Goal: Task Accomplishment & Management: Use online tool/utility

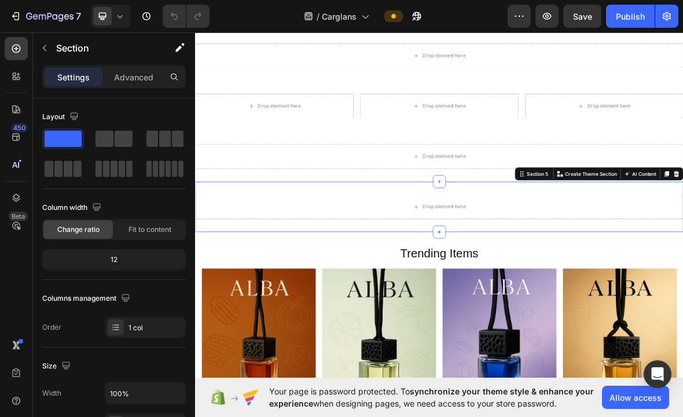
scroll to position [76, 0]
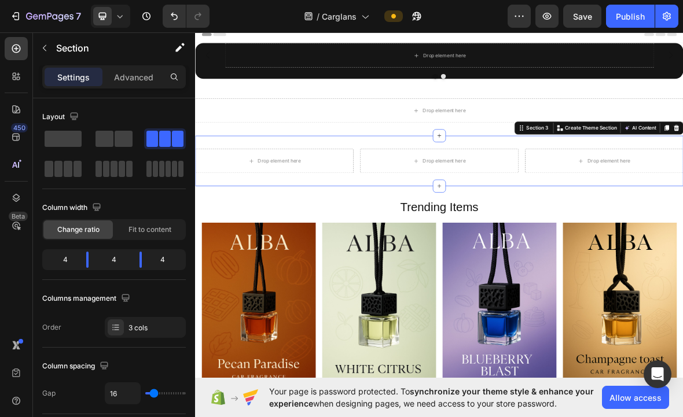
scroll to position [0, 0]
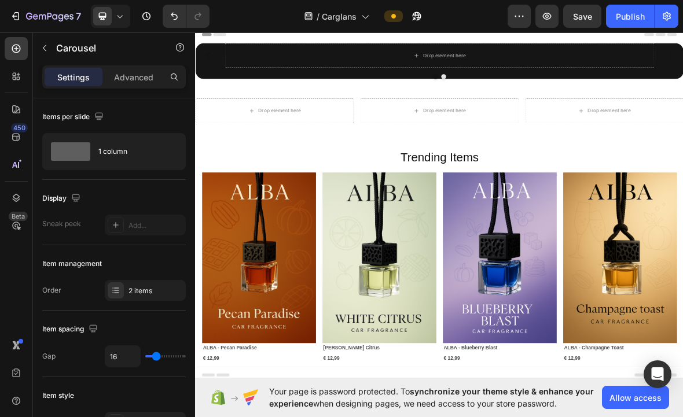
click at [682, 85] on div "Drop element here Image" at bounding box center [542, 67] width 695 height 35
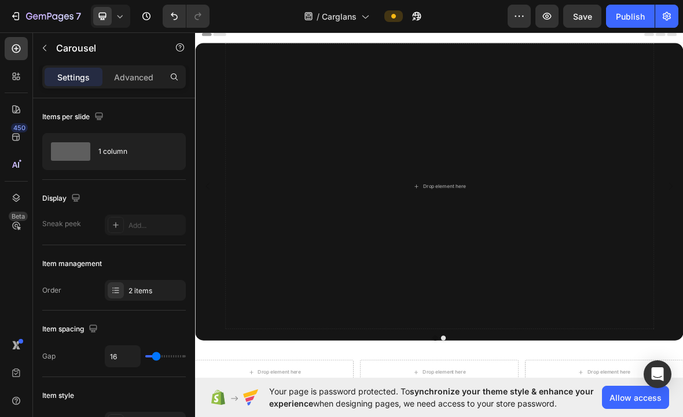
click at [682, 224] on div "Drop element here Image" at bounding box center [542, 254] width 695 height 408
click at [682, 232] on div "Drop element here Image" at bounding box center [542, 254] width 695 height 408
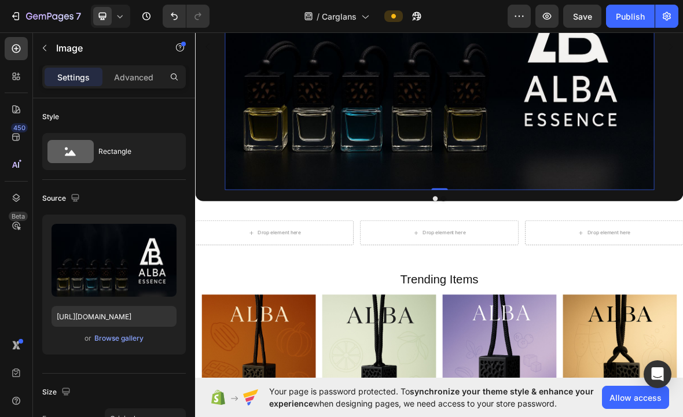
scroll to position [199, 0]
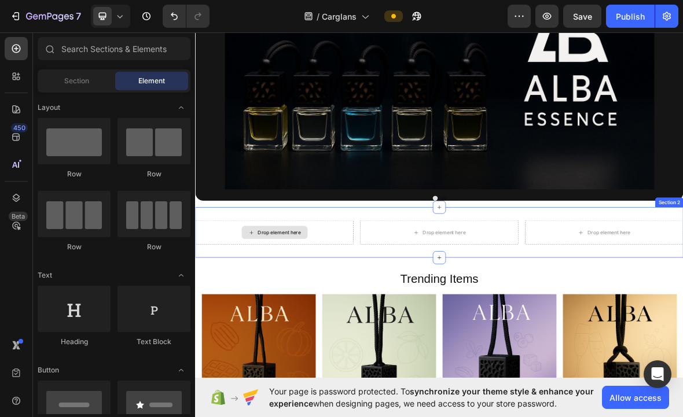
click at [335, 323] on div "Drop element here" at bounding box center [314, 319] width 61 height 9
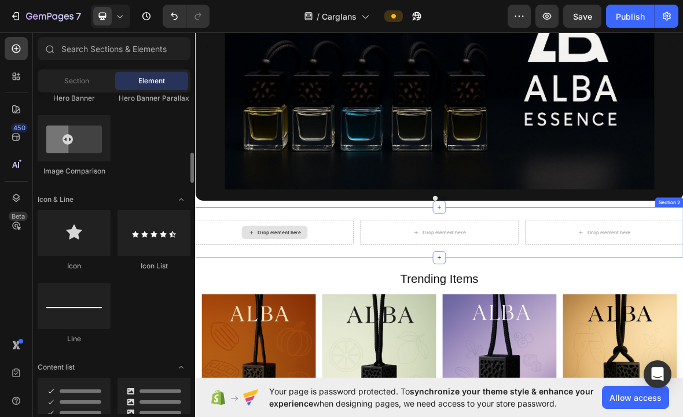
scroll to position [652, 0]
click at [343, 321] on div "Drop element here" at bounding box center [314, 319] width 61 height 9
click at [339, 317] on div "Drop element here" at bounding box center [314, 319] width 61 height 9
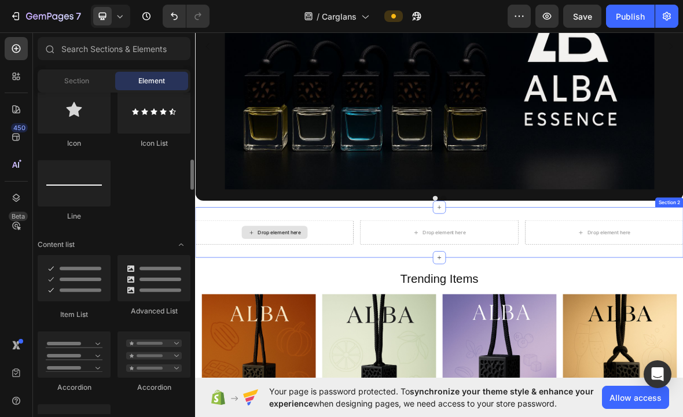
scroll to position [777, 0]
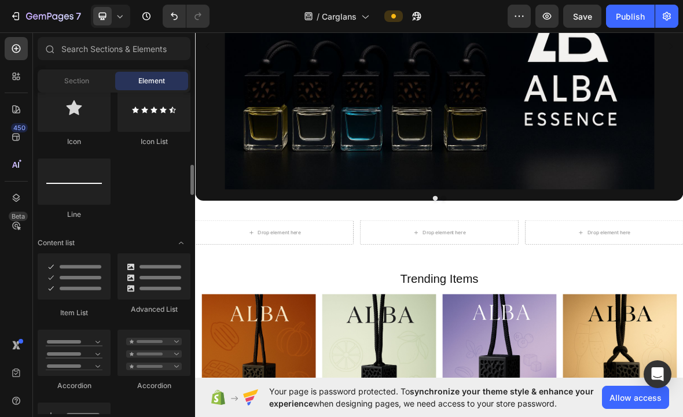
click at [91, 271] on div at bounding box center [74, 277] width 73 height 46
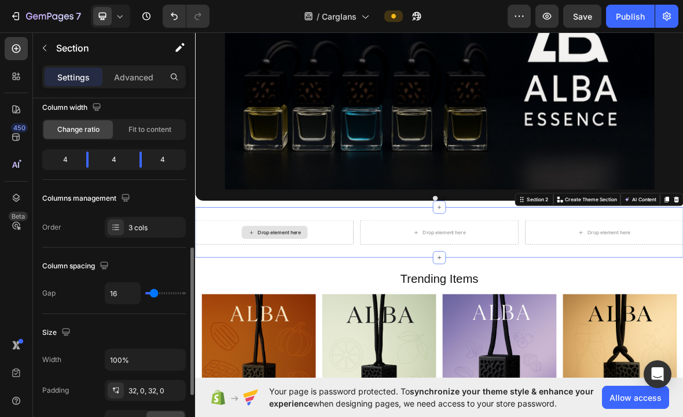
scroll to position [0, 0]
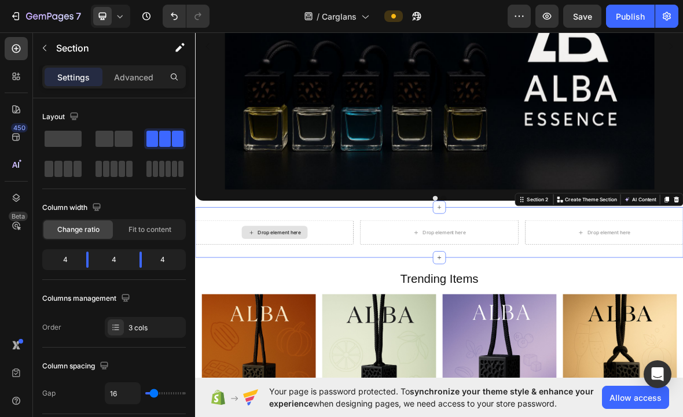
click at [53, 45] on button "button" at bounding box center [44, 48] width 19 height 19
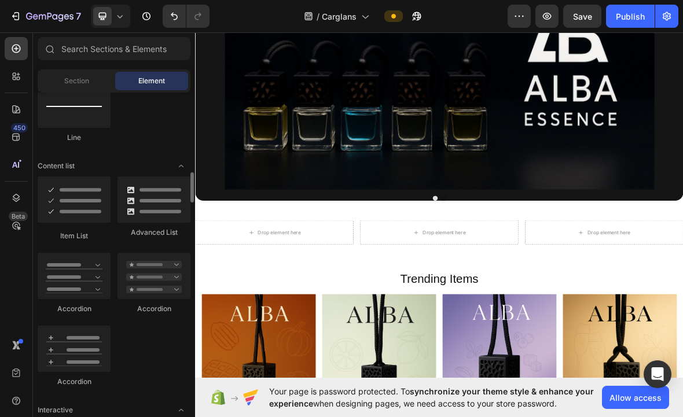
scroll to position [852, 0]
click at [82, 206] on div at bounding box center [74, 201] width 73 height 46
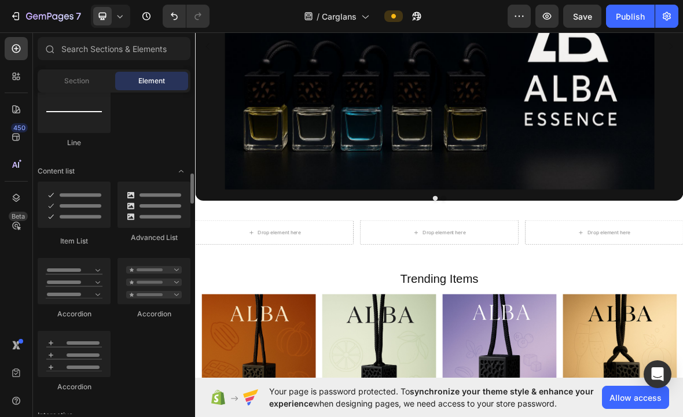
scroll to position [847, 0]
click at [85, 201] on div at bounding box center [74, 206] width 73 height 46
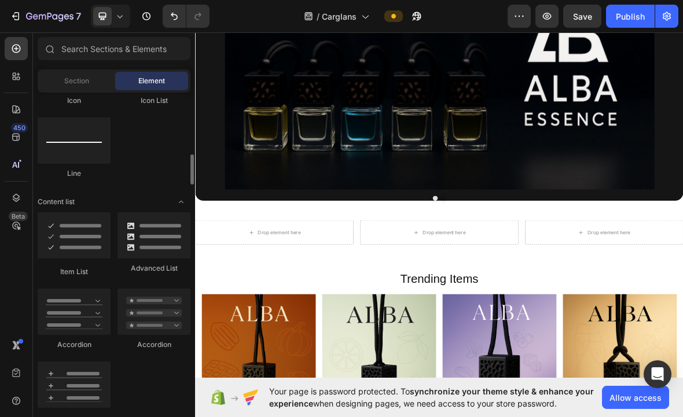
scroll to position [795, 0]
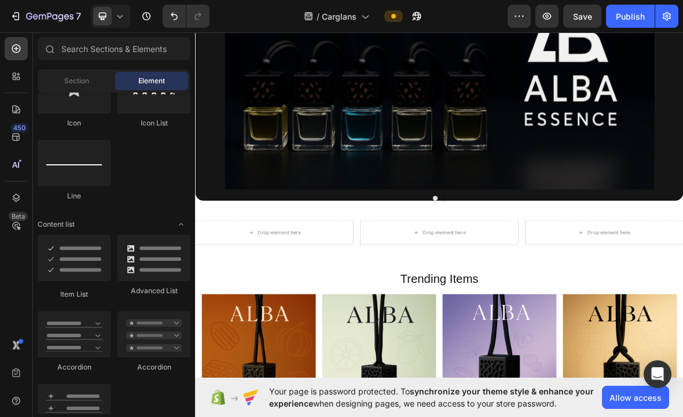
click at [80, 260] on div at bounding box center [74, 258] width 73 height 46
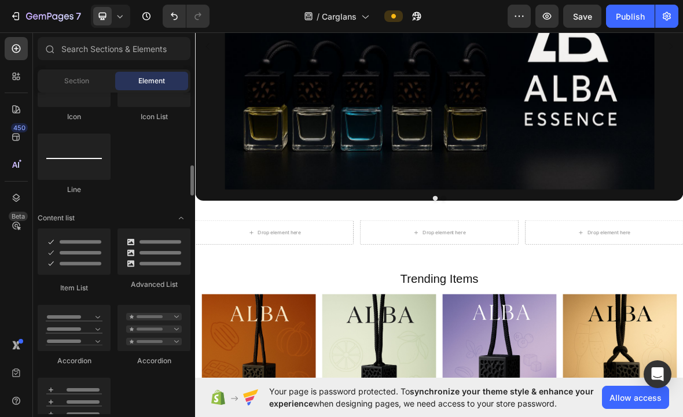
scroll to position [802, 0]
click at [22, 193] on div at bounding box center [16, 197] width 23 height 23
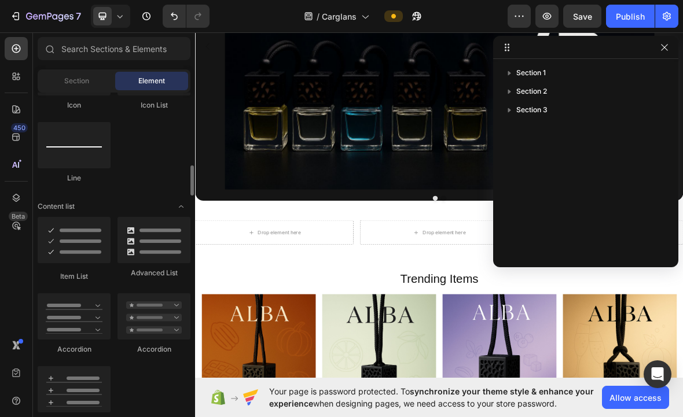
scroll to position [812, 0]
click at [14, 201] on icon at bounding box center [16, 198] width 12 height 12
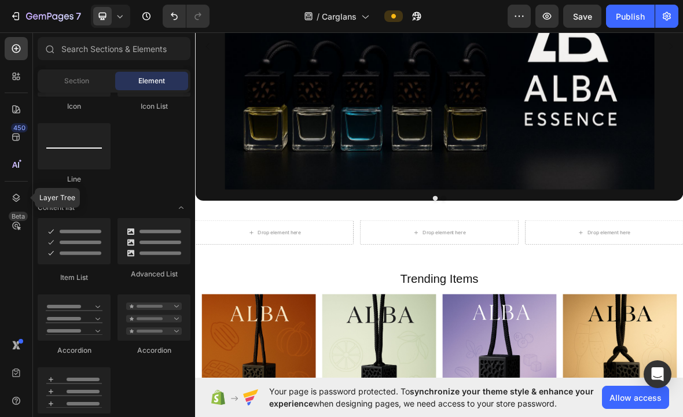
click at [16, 190] on div at bounding box center [16, 197] width 23 height 23
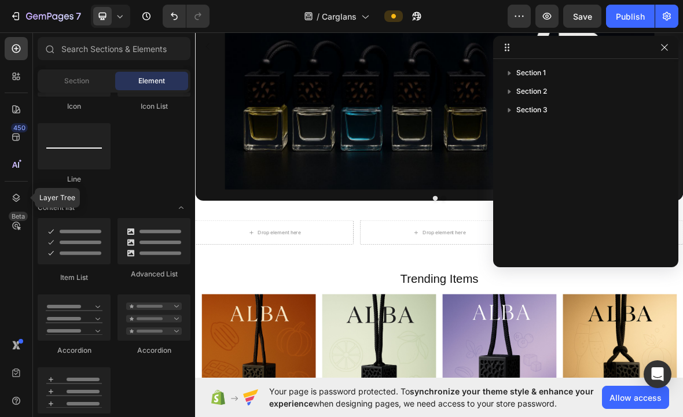
click at [9, 199] on div at bounding box center [16, 197] width 23 height 23
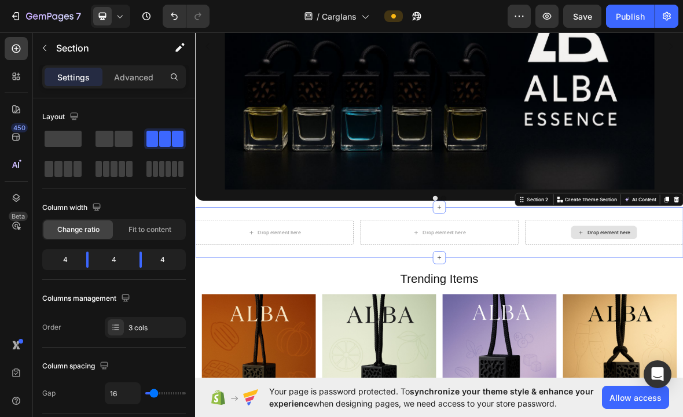
click at [678, 267] on div "Section 2" at bounding box center [682, 272] width 35 height 10
click at [337, 333] on div "Drop element here" at bounding box center [307, 319] width 225 height 35
click at [337, 332] on div "Drop element here" at bounding box center [307, 319] width 225 height 35
click at [65, 34] on div "Section" at bounding box center [93, 48] width 120 height 30
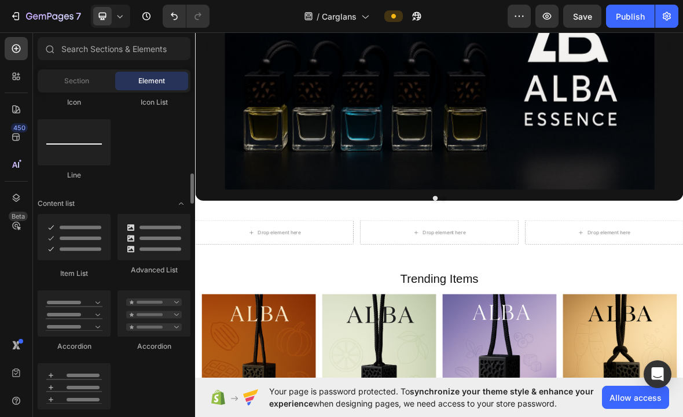
scroll to position [821, 0]
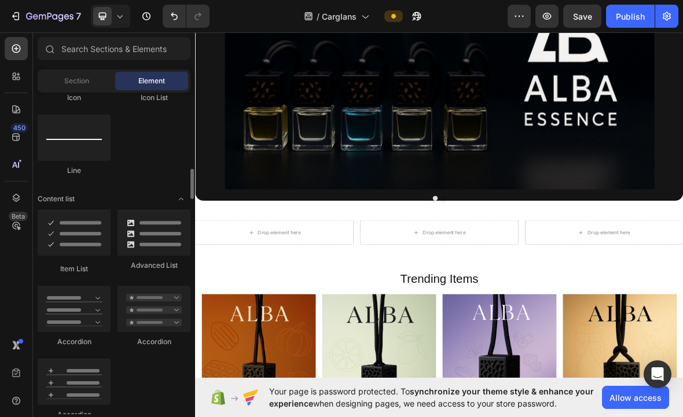
click at [91, 234] on div at bounding box center [74, 233] width 73 height 46
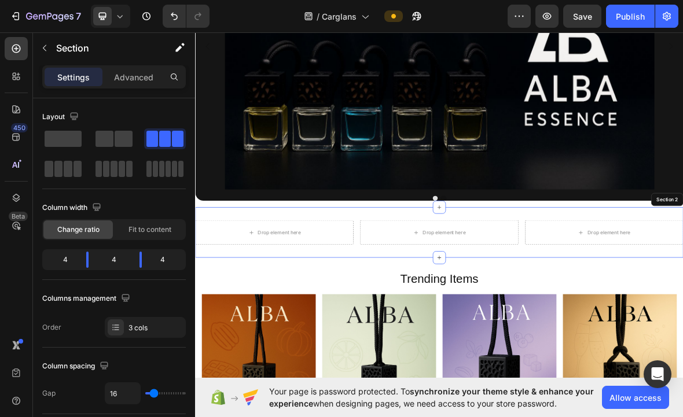
click at [103, 240] on div "Column width Change ratio Fit to content 4 4 4" at bounding box center [114, 240] width 144 height 82
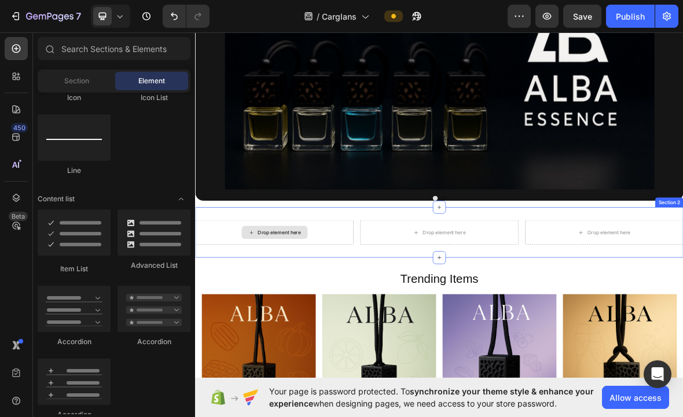
click at [349, 319] on div "Drop element here" at bounding box center [308, 319] width 94 height 19
click at [349, 318] on div "Drop element here" at bounding box center [308, 319] width 94 height 19
click at [335, 316] on div "Drop element here" at bounding box center [314, 319] width 61 height 9
click at [335, 315] on div "Drop element here" at bounding box center [314, 319] width 61 height 9
click at [337, 317] on div "Drop element here" at bounding box center [314, 319] width 61 height 9
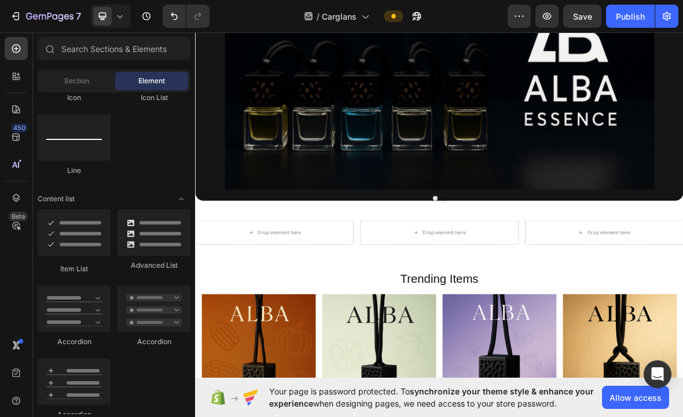
click at [79, 224] on div at bounding box center [74, 233] width 73 height 46
click at [92, 240] on div at bounding box center [74, 233] width 73 height 46
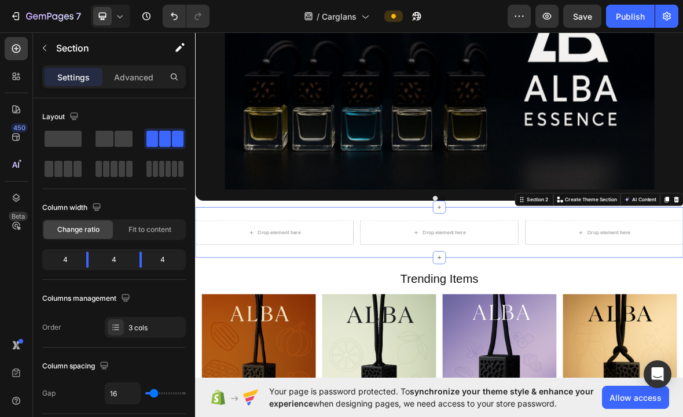
click at [351, 292] on div "Drop element here Drop element here Drop element here Section 2 You can create …" at bounding box center [542, 320] width 695 height 72
click at [135, 75] on p "Advanced" at bounding box center [133, 77] width 39 height 12
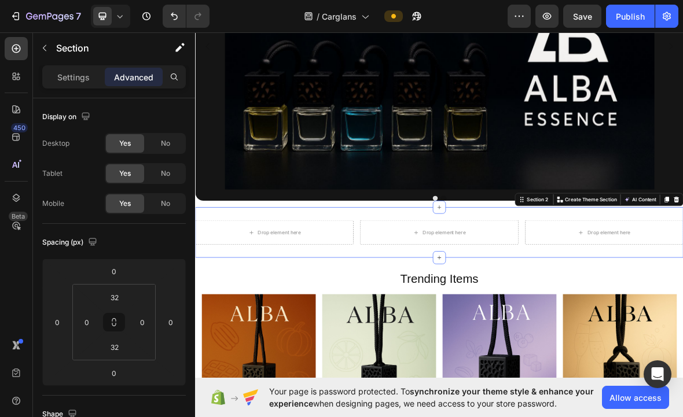
click at [363, 297] on div "Drop element here Drop element here Drop element here Section 2 You can create …" at bounding box center [542, 320] width 695 height 72
click at [363, 296] on div "Drop element here Drop element here Drop element here Section 2 You can create …" at bounding box center [542, 320] width 695 height 72
click at [366, 293] on div "Drop element here Drop element here Drop element here Section 2 You can create …" at bounding box center [542, 320] width 695 height 72
click at [467, 347] on div "Drop element here Drop element here Drop element here Section 2 You can create …" at bounding box center [542, 320] width 695 height 72
click at [362, 314] on div "Drop element here" at bounding box center [307, 319] width 225 height 35
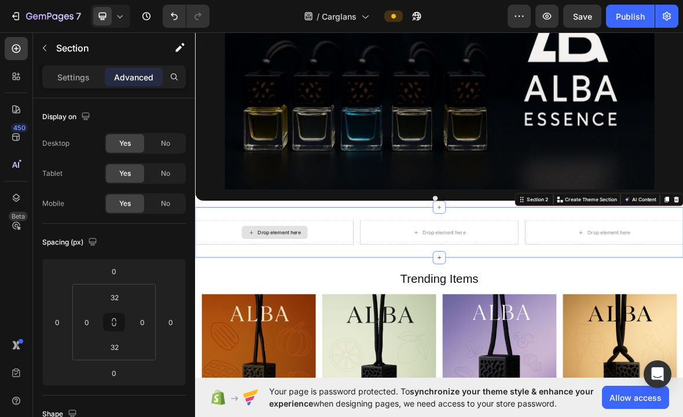
click at [329, 306] on div "Drop element here" at bounding box center [307, 319] width 225 height 35
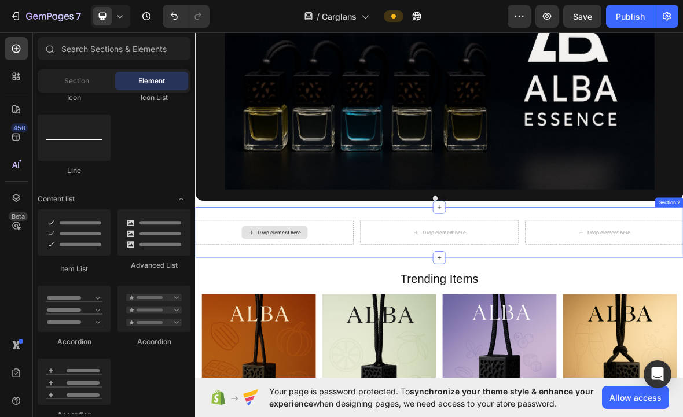
click at [347, 318] on div "Drop element here" at bounding box center [308, 319] width 94 height 19
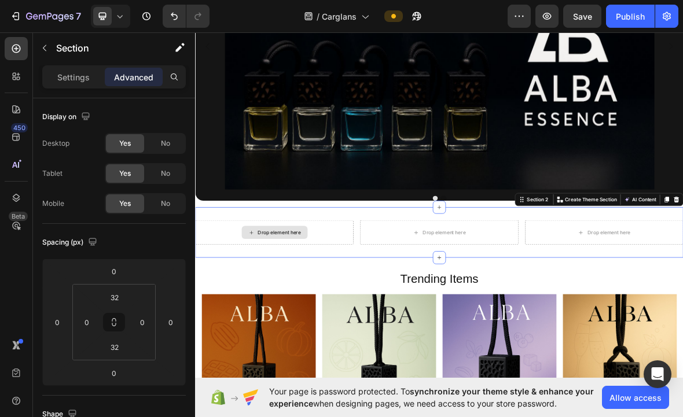
click at [362, 311] on div "Drop element here" at bounding box center [307, 319] width 225 height 35
click at [99, 75] on div "Settings" at bounding box center [74, 77] width 58 height 19
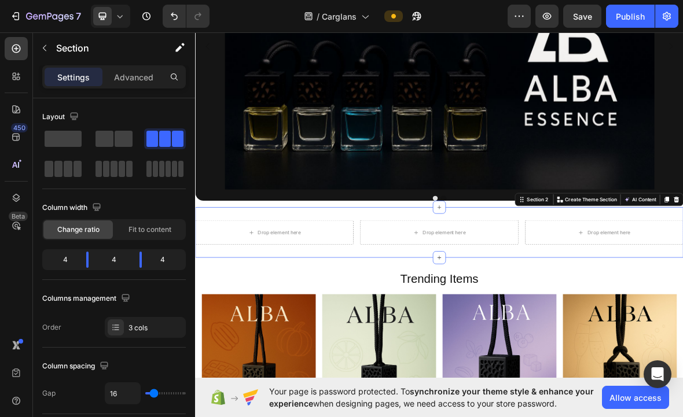
click at [376, 318] on div "Drop element here" at bounding box center [307, 319] width 225 height 35
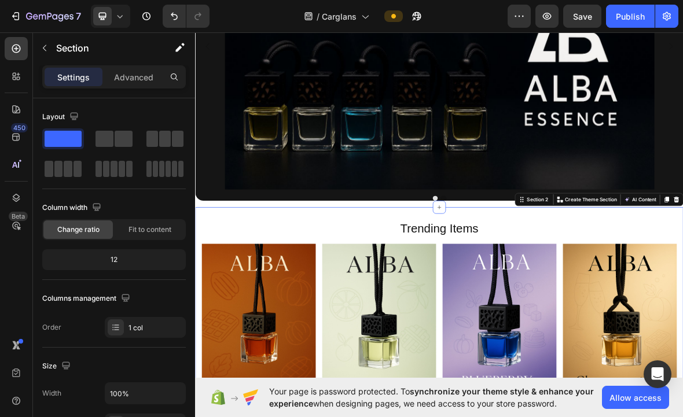
click at [551, 277] on div at bounding box center [542, 283] width 19 height 19
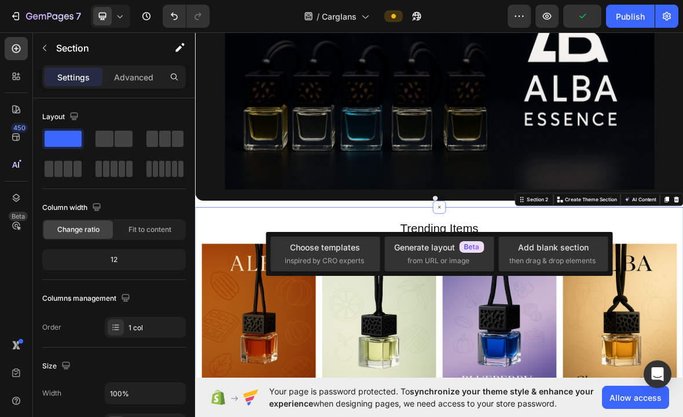
click at [346, 247] on div "Choose templates" at bounding box center [325, 247] width 70 height 12
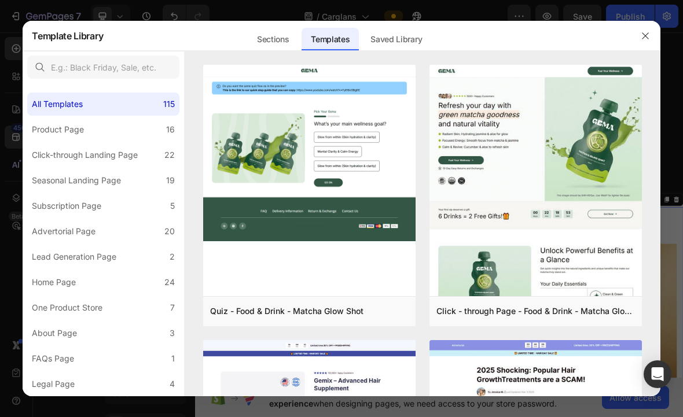
click at [645, 34] on icon "button" at bounding box center [645, 35] width 9 height 9
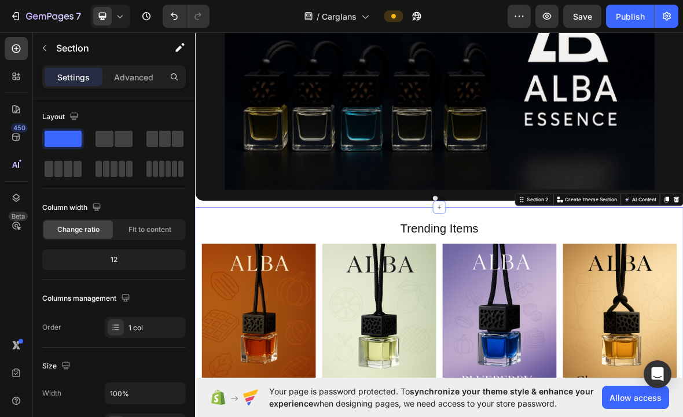
click at [542, 281] on icon at bounding box center [542, 283] width 9 height 9
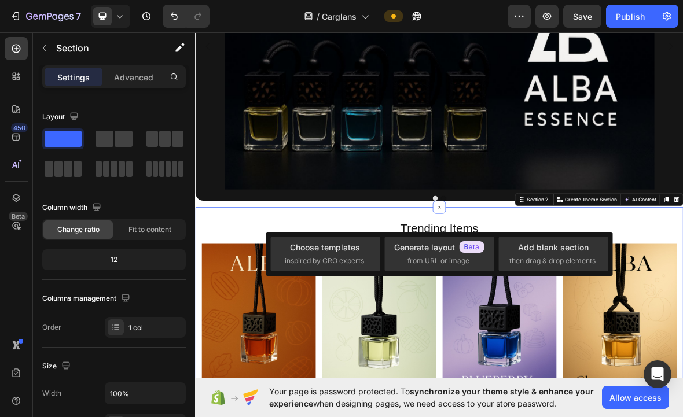
click at [578, 249] on div "Add blank section" at bounding box center [553, 247] width 71 height 12
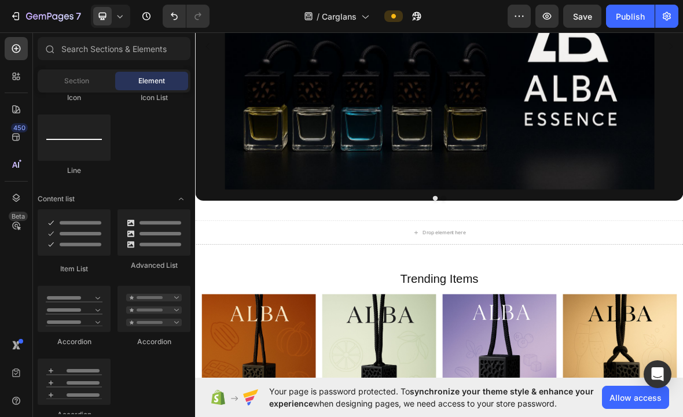
click at [568, 296] on div "Drop element here Section 2 You can create reusable sections Create Theme Secti…" at bounding box center [542, 320] width 695 height 72
click at [74, 247] on div at bounding box center [74, 233] width 73 height 46
click at [97, 227] on div at bounding box center [74, 233] width 73 height 46
click at [87, 230] on div at bounding box center [74, 233] width 73 height 46
click at [89, 226] on div at bounding box center [74, 233] width 73 height 46
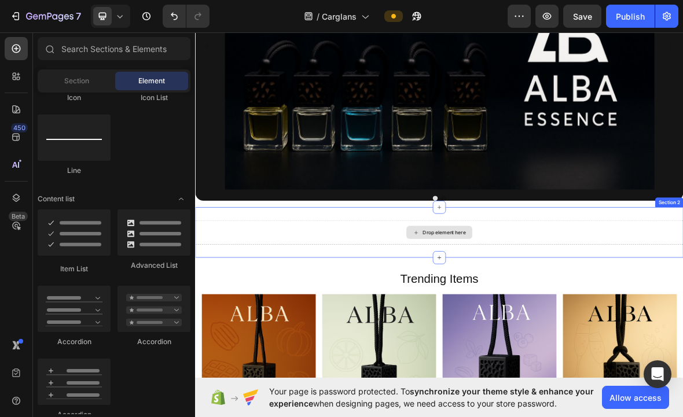
click at [576, 312] on div "Drop element here" at bounding box center [542, 319] width 94 height 19
click at [588, 326] on div "Drop element here" at bounding box center [542, 319] width 94 height 19
click at [160, 240] on div at bounding box center [154, 233] width 73 height 46
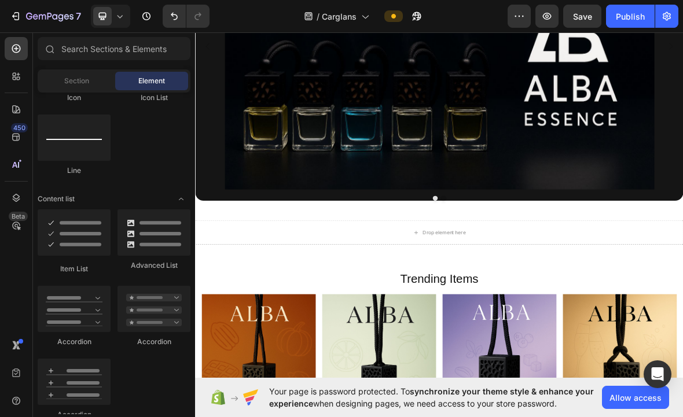
click at [508, 327] on div "Drop element here" at bounding box center [542, 319] width 94 height 19
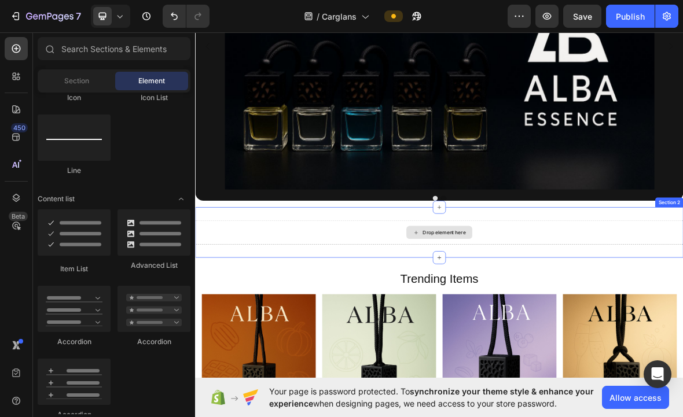
click at [561, 327] on div "Drop element here" at bounding box center [542, 319] width 94 height 19
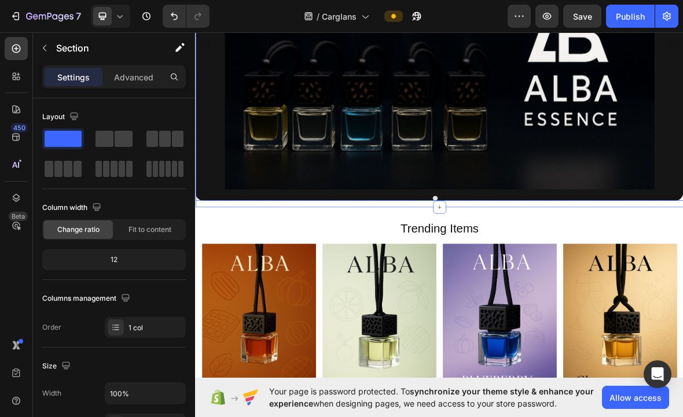
click at [538, 281] on icon at bounding box center [542, 283] width 9 height 9
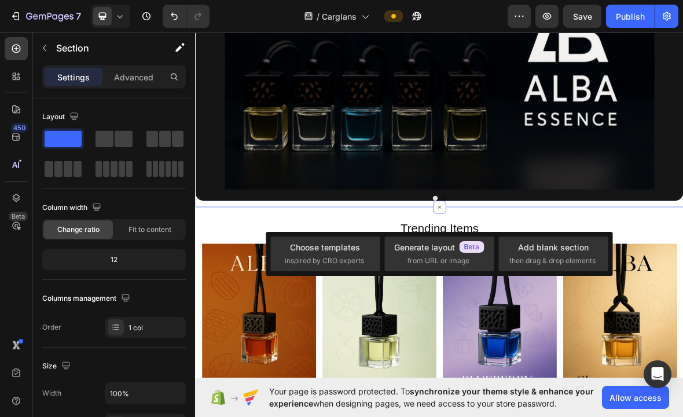
click at [337, 253] on div "Choose templates" at bounding box center [325, 247] width 70 height 12
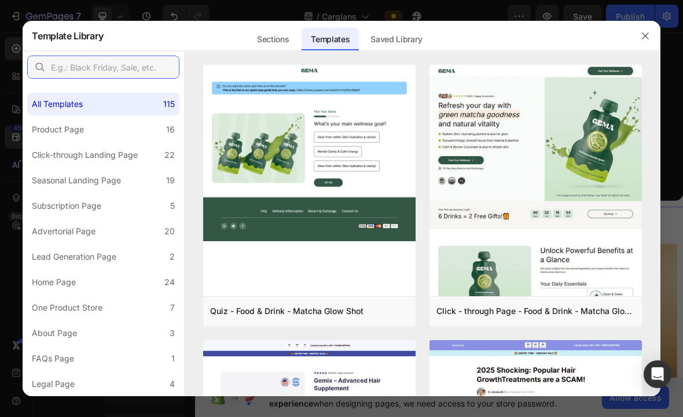
click at [141, 64] on input "text" at bounding box center [103, 67] width 152 height 23
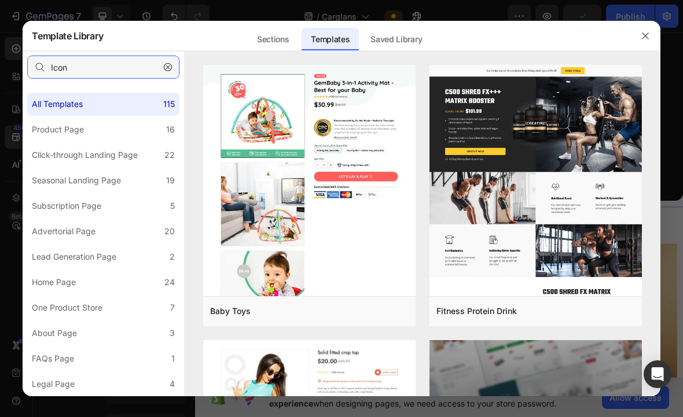
type input "Icon"
click at [263, 32] on div "Sections" at bounding box center [273, 39] width 50 height 23
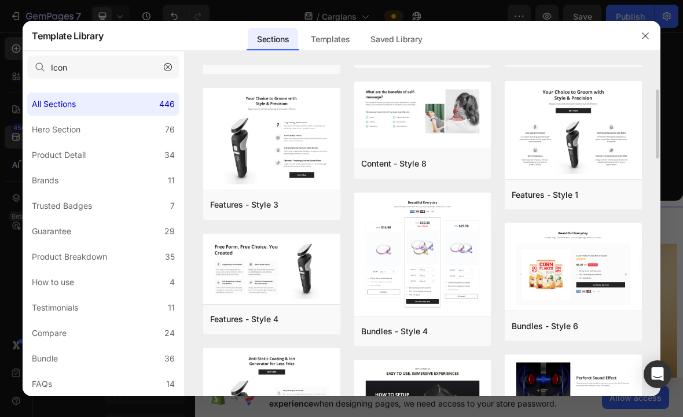
scroll to position [124, 0]
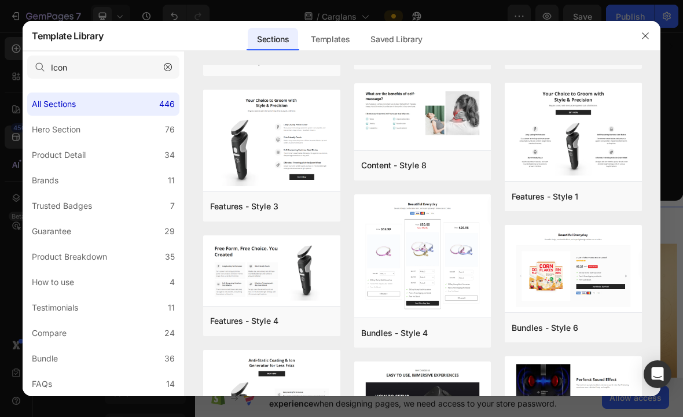
click at [0, 0] on div "Add to page" at bounding box center [0, 0] width 0 height 0
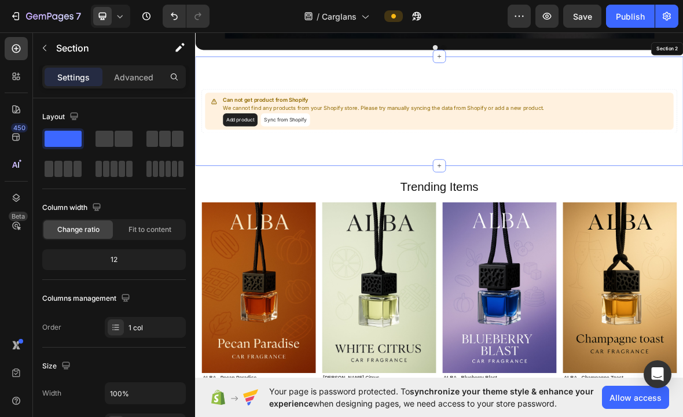
scroll to position [457, 0]
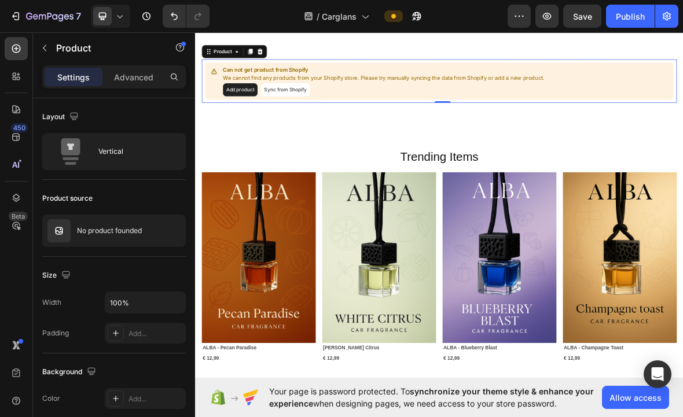
click at [432, 109] on div "Add product Sync from Shopify" at bounding box center [462, 116] width 457 height 19
click at [329, 113] on button "Sync from Shopify" at bounding box center [323, 116] width 70 height 19
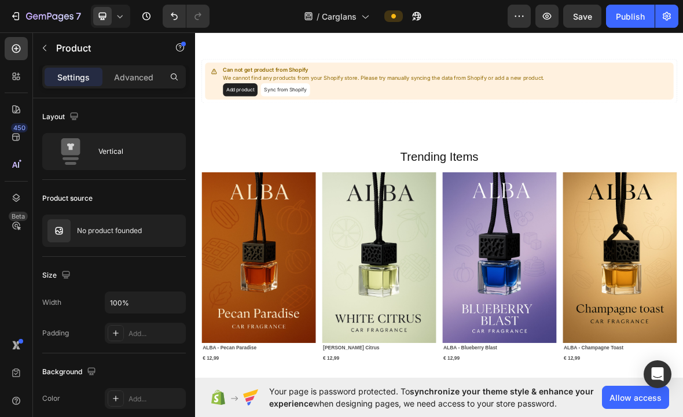
click at [261, 115] on button "Add product" at bounding box center [258, 116] width 49 height 19
click at [627, 111] on div "Add product Sync from Shopify" at bounding box center [462, 116] width 457 height 19
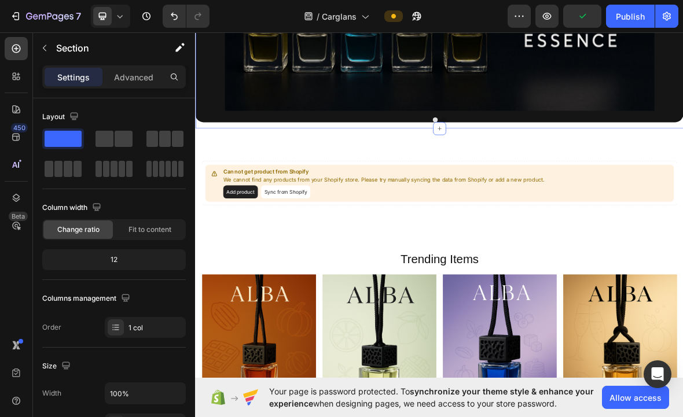
scroll to position [314, 0]
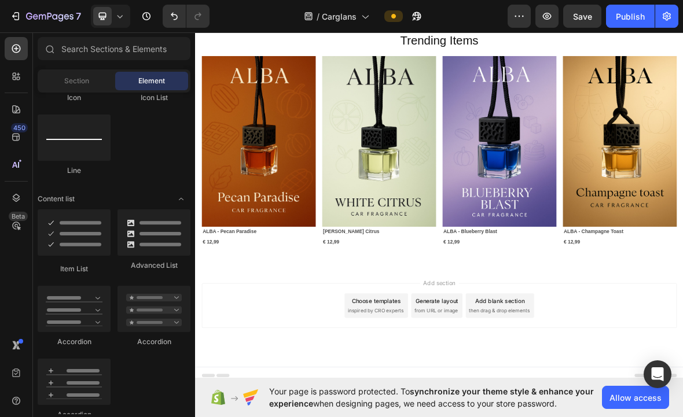
scroll to position [466, 0]
click at [13, 346] on icon at bounding box center [16, 346] width 12 height 12
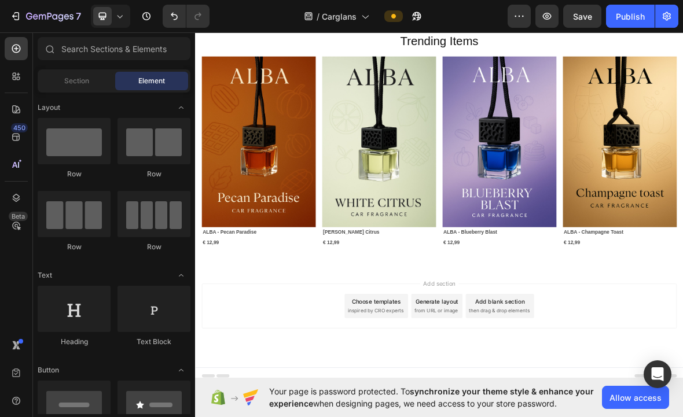
click at [245, 417] on div "Add section Choose templates inspired by CRO experts Generate layout from URL o…" at bounding box center [542, 424] width 676 height 64
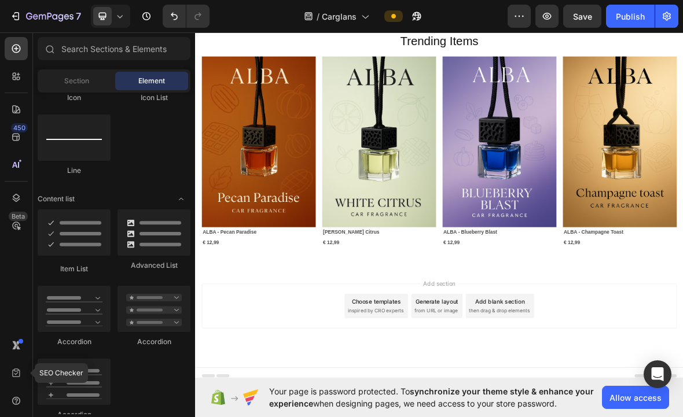
click at [10, 371] on icon at bounding box center [16, 374] width 12 height 12
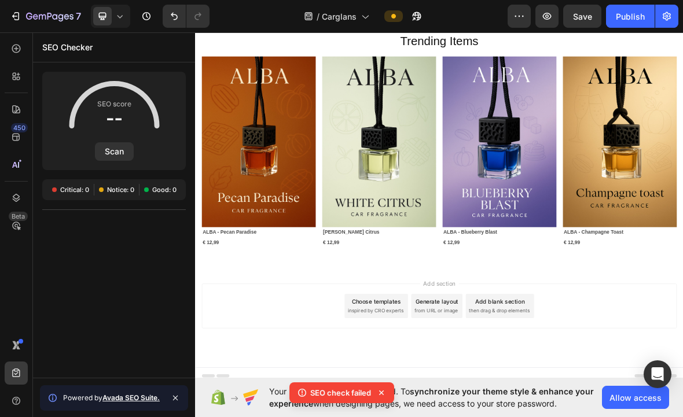
click at [119, 154] on button "Scan" at bounding box center [114, 151] width 39 height 19
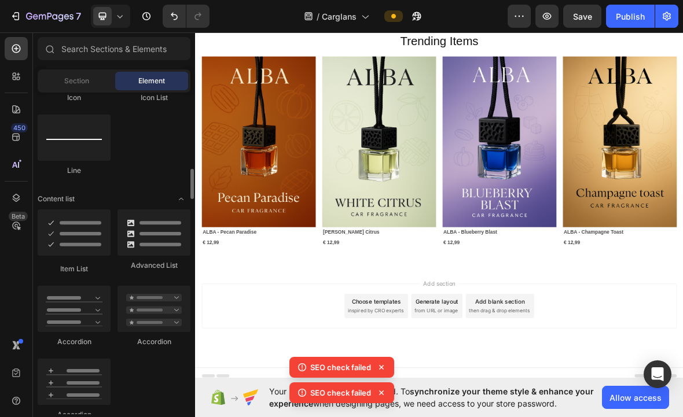
click at [269, 417] on div "Add section Choose templates inspired by CRO experts Generate layout from URL o…" at bounding box center [542, 424] width 676 height 64
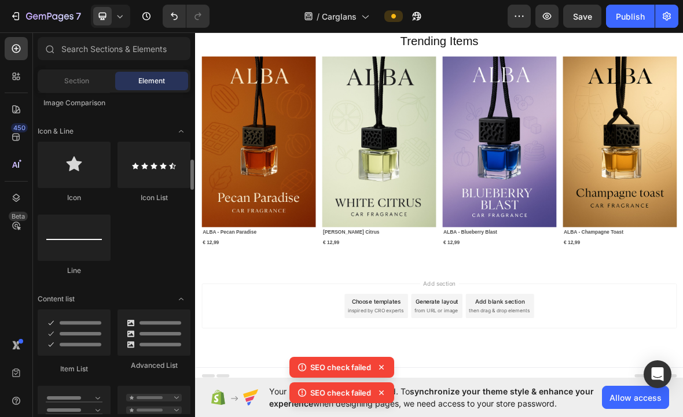
scroll to position [680, 0]
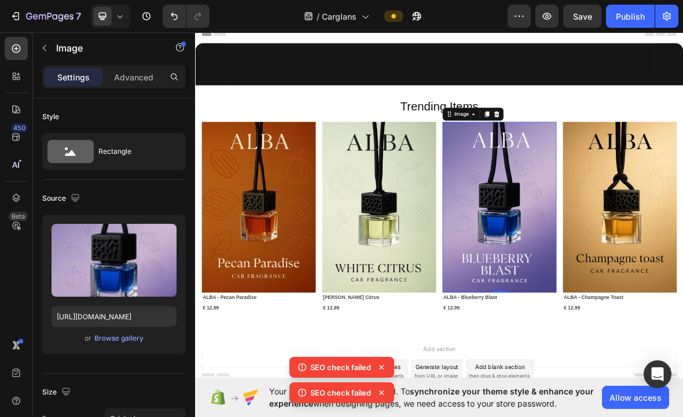
scroll to position [0, 0]
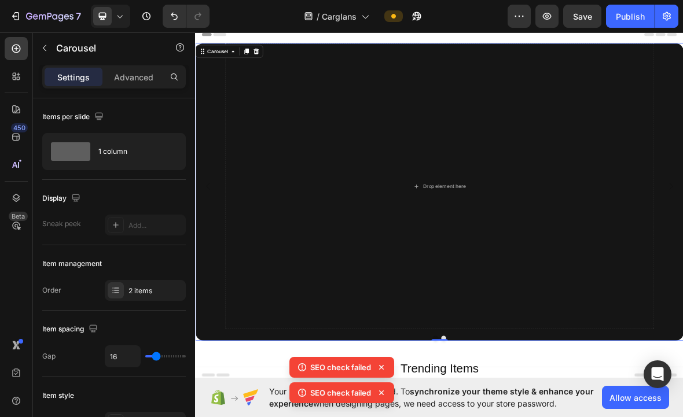
click at [682, 205] on div "Drop element here Image" at bounding box center [542, 254] width 695 height 408
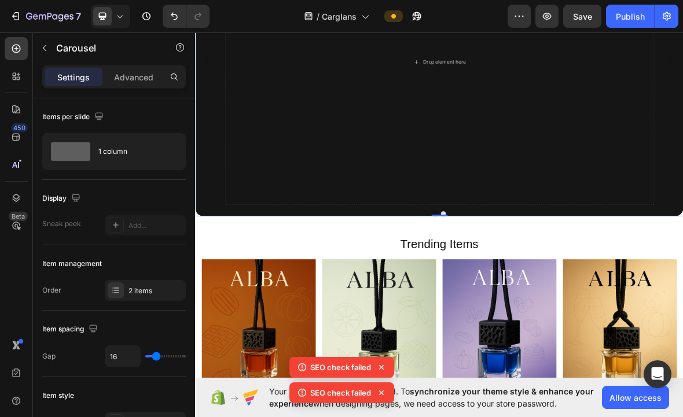
scroll to position [233, 0]
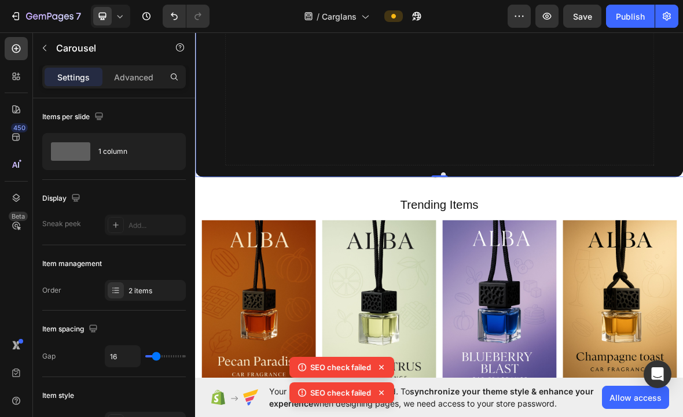
click at [379, 363] on icon at bounding box center [382, 368] width 12 height 12
click at [386, 390] on icon at bounding box center [382, 393] width 12 height 12
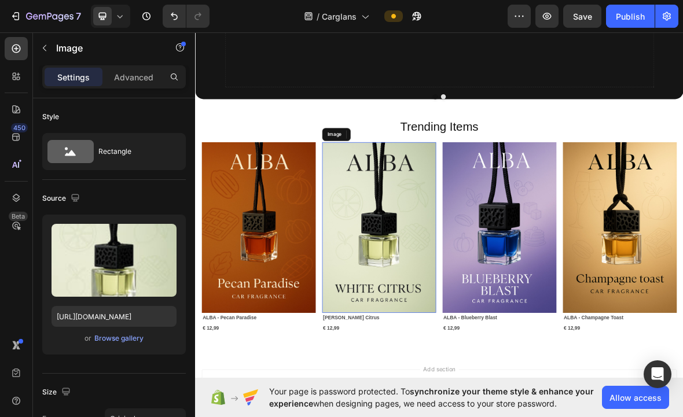
scroll to position [316, 0]
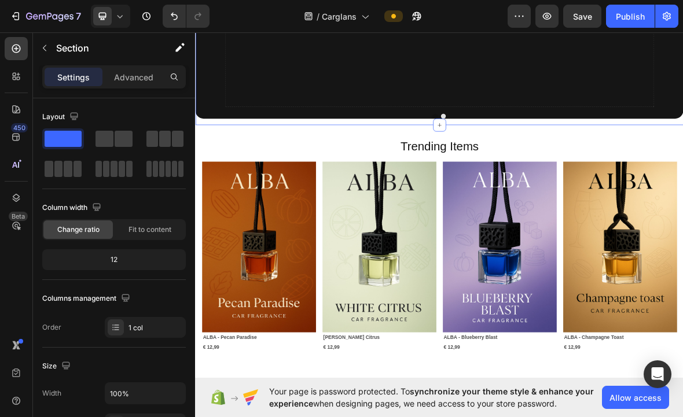
click at [536, 163] on div at bounding box center [542, 166] width 19 height 19
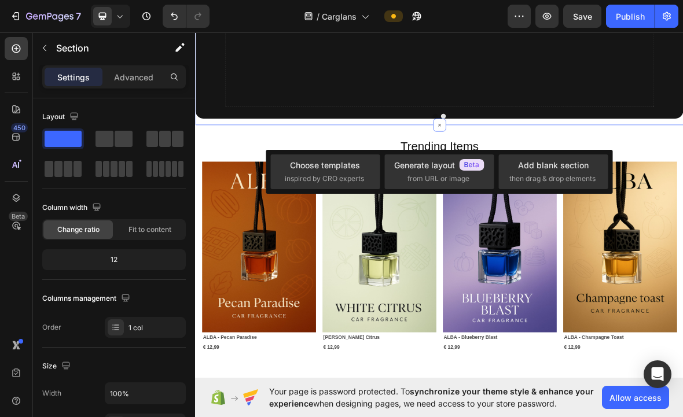
click at [342, 175] on span "inspired by CRO experts" at bounding box center [324, 179] width 79 height 10
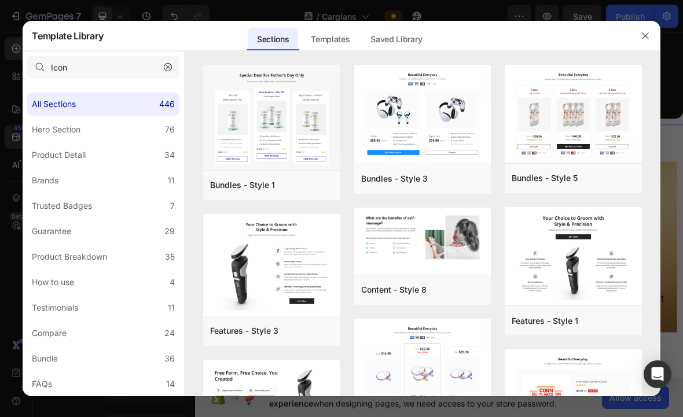
click at [636, 43] on div at bounding box center [645, 36] width 30 height 30
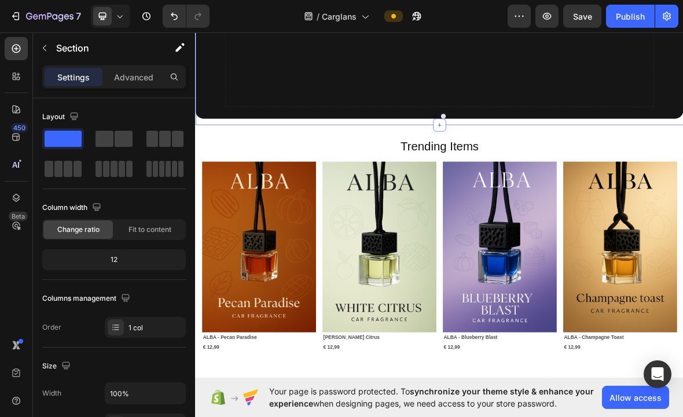
click at [540, 173] on div at bounding box center [542, 166] width 19 height 19
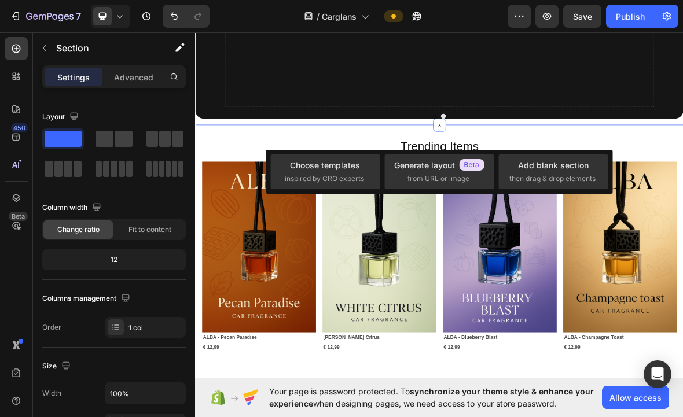
click at [335, 175] on span "inspired by CRO experts" at bounding box center [324, 179] width 79 height 10
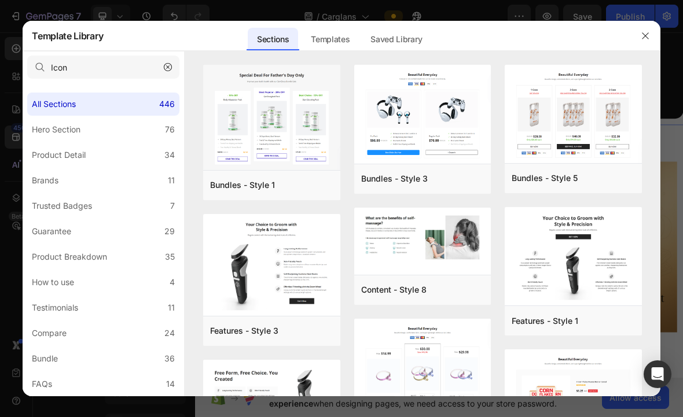
click at [341, 42] on div "Templates" at bounding box center [330, 39] width 57 height 23
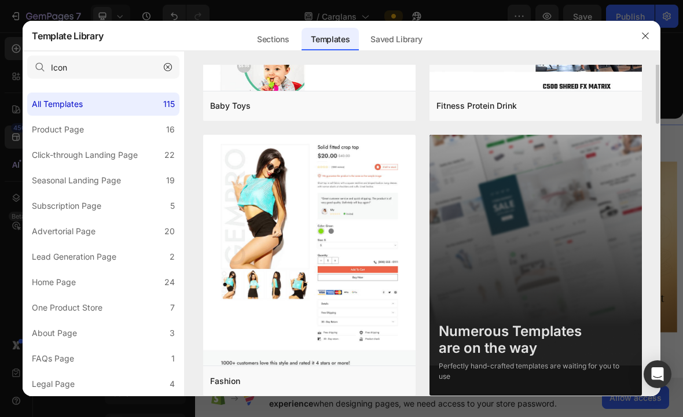
scroll to position [219, 0]
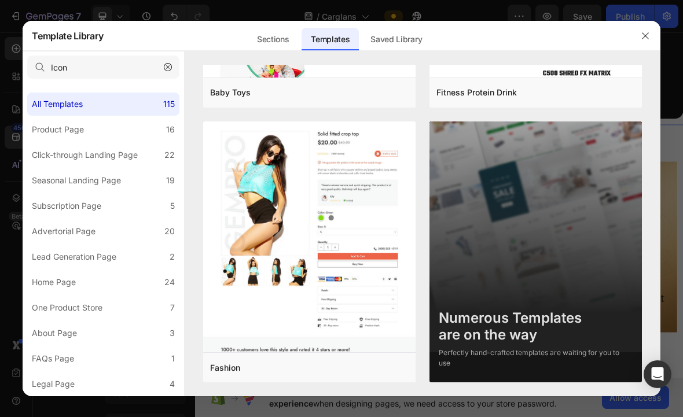
click at [657, 26] on div at bounding box center [645, 36] width 30 height 30
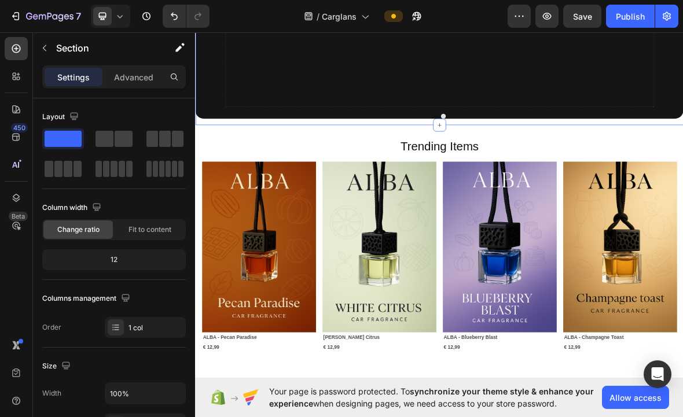
click at [543, 167] on icon at bounding box center [542, 166] width 9 height 9
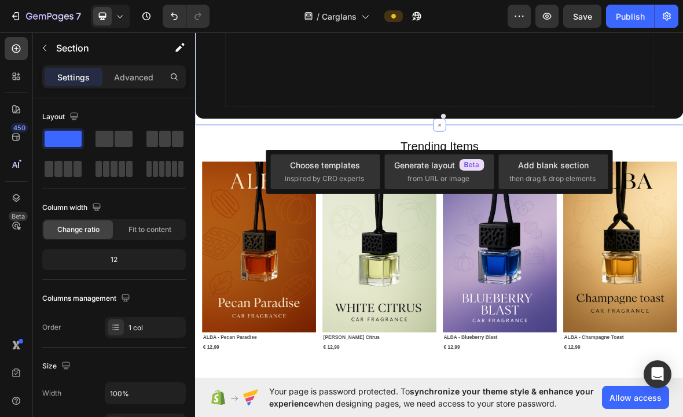
click at [559, 176] on span "then drag & drop elements" at bounding box center [552, 179] width 86 height 10
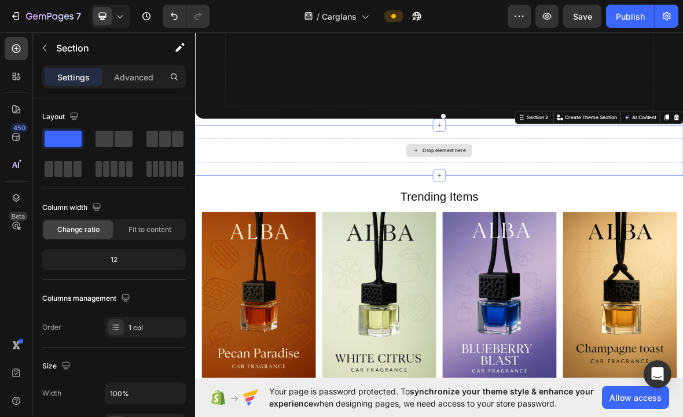
click at [568, 191] on div "Drop element here" at bounding box center [542, 202] width 695 height 35
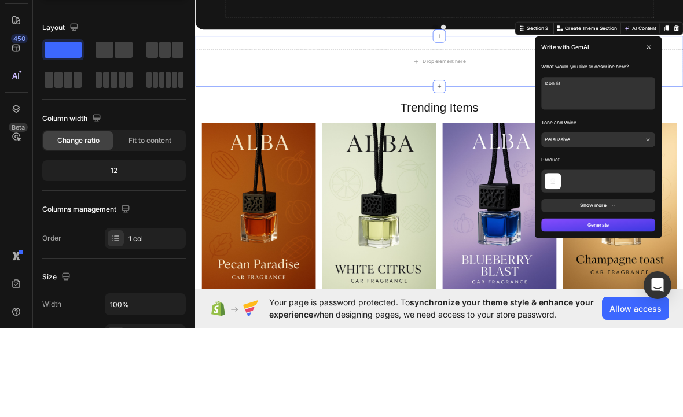
type textarea "Icon list"
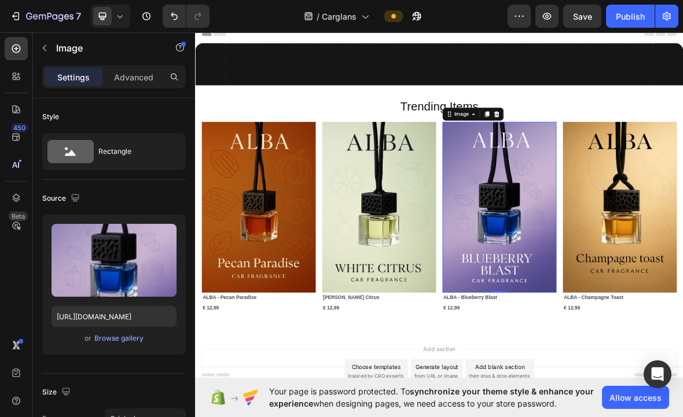
scroll to position [0, 0]
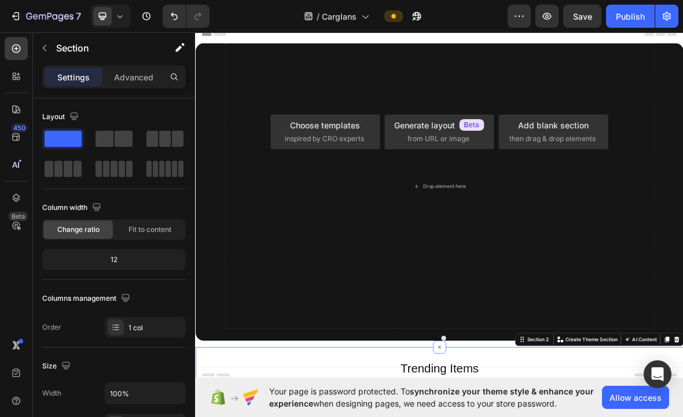
click at [562, 137] on span "then drag & drop elements" at bounding box center [552, 139] width 86 height 10
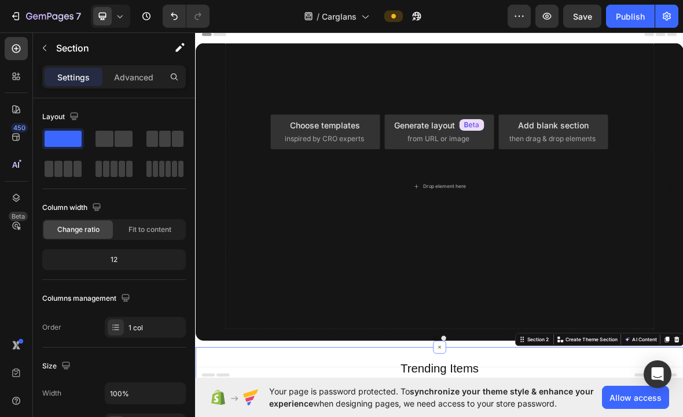
click at [574, 137] on span "then drag & drop elements" at bounding box center [552, 139] width 86 height 10
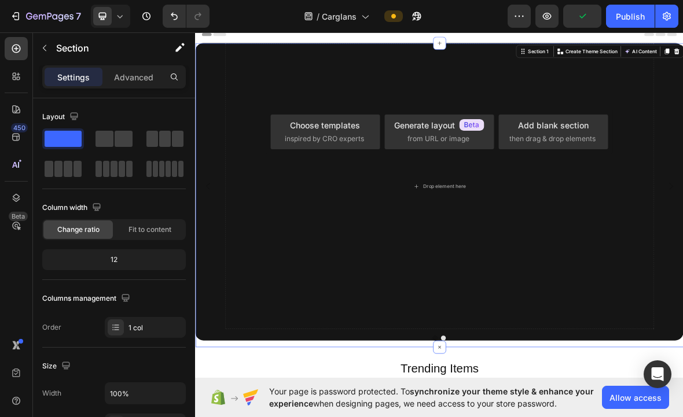
click at [552, 126] on div "Add blank section" at bounding box center [553, 125] width 71 height 12
